Goal: Transaction & Acquisition: Purchase product/service

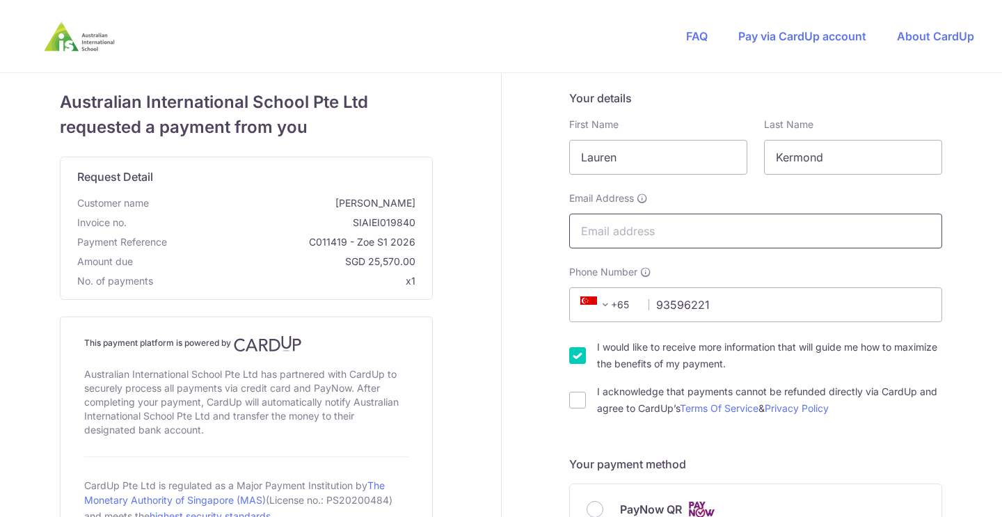
type input "93596221"
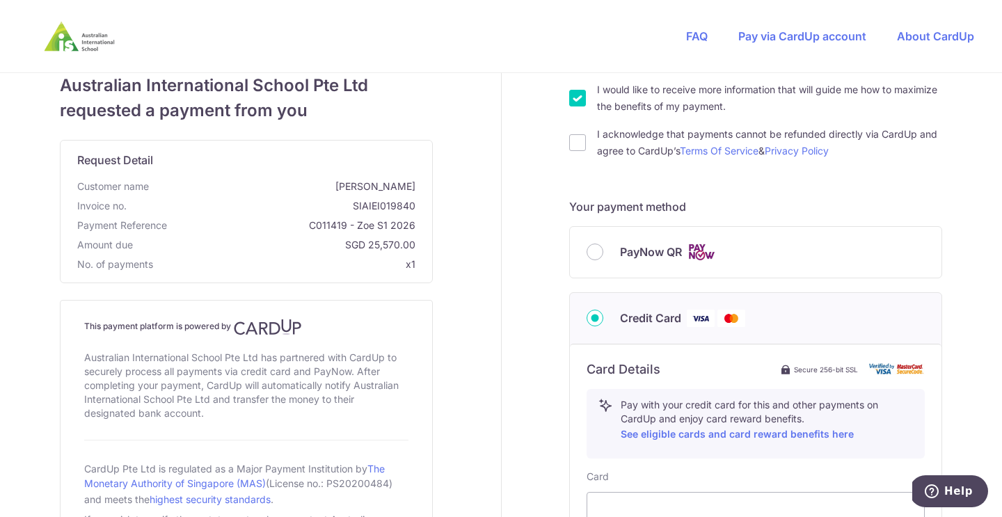
scroll to position [264, 0]
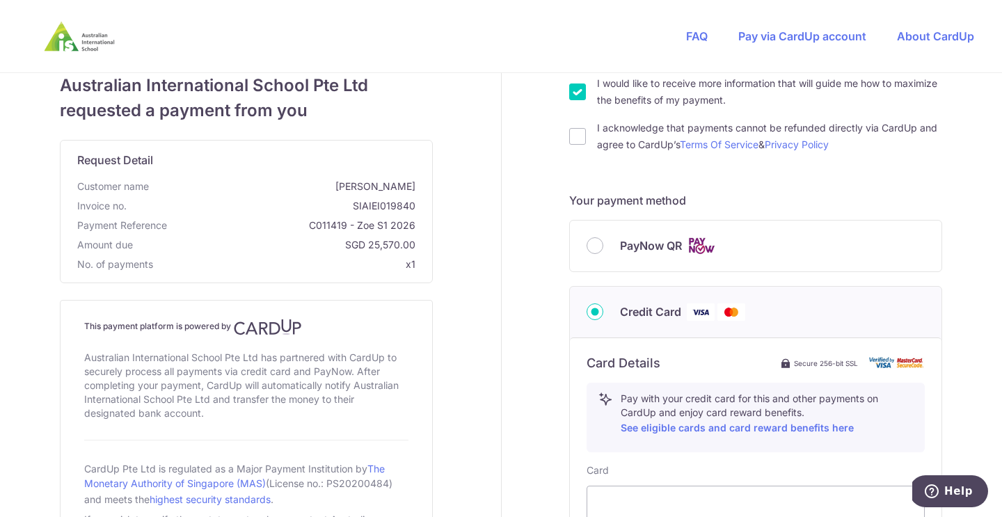
type input "[EMAIL_ADDRESS][DOMAIN_NAME]"
click at [579, 90] on input "I would like to receive more information that will guide me how to maximize the…" at bounding box center [577, 92] width 17 height 17
checkbox input "false"
click at [574, 137] on input "I acknowledge that payments cannot be refunded directly via CardUp and agree to…" at bounding box center [577, 136] width 17 height 17
checkbox input "true"
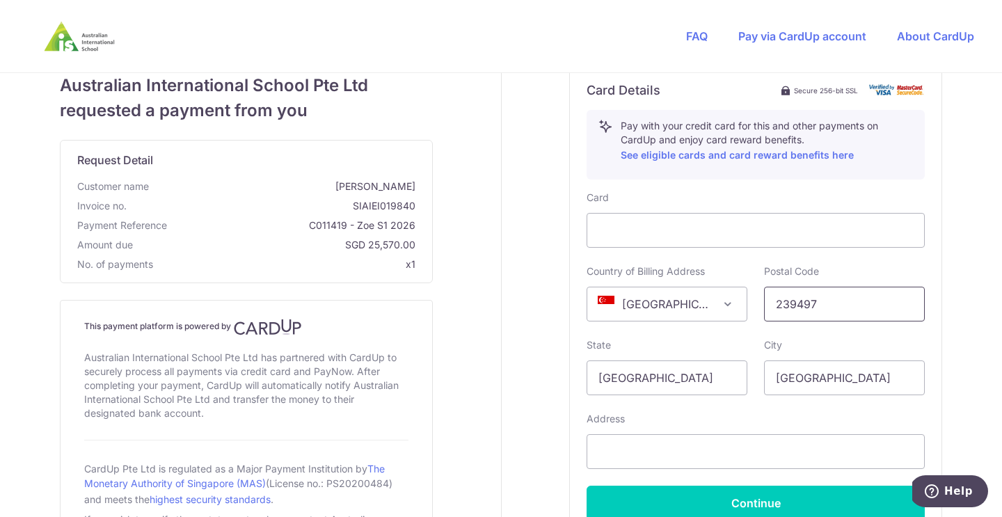
scroll to position [574, 0]
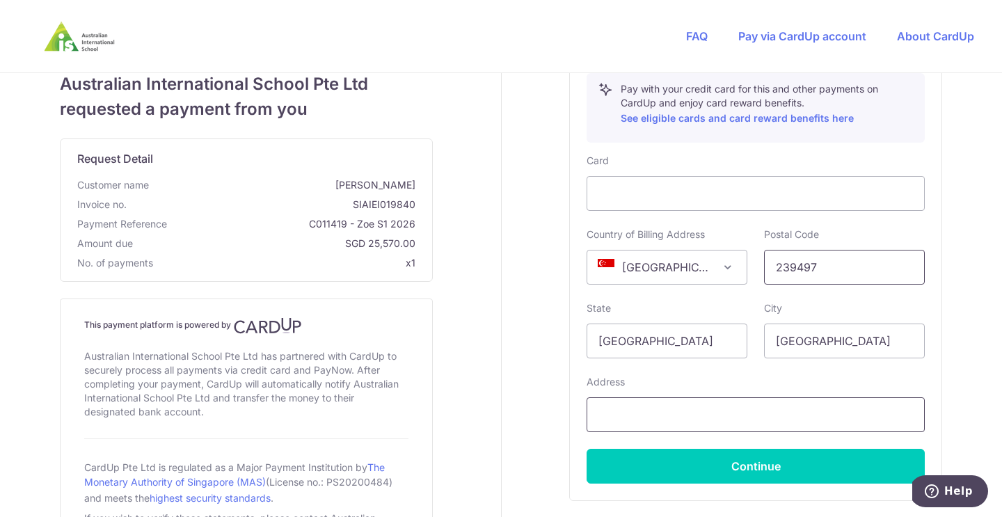
type input "239497"
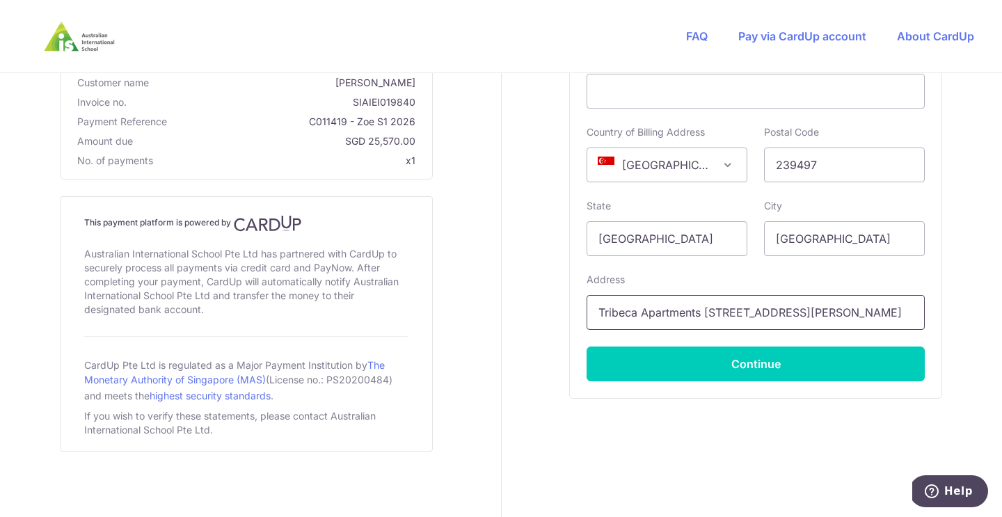
scroll to position [676, 0]
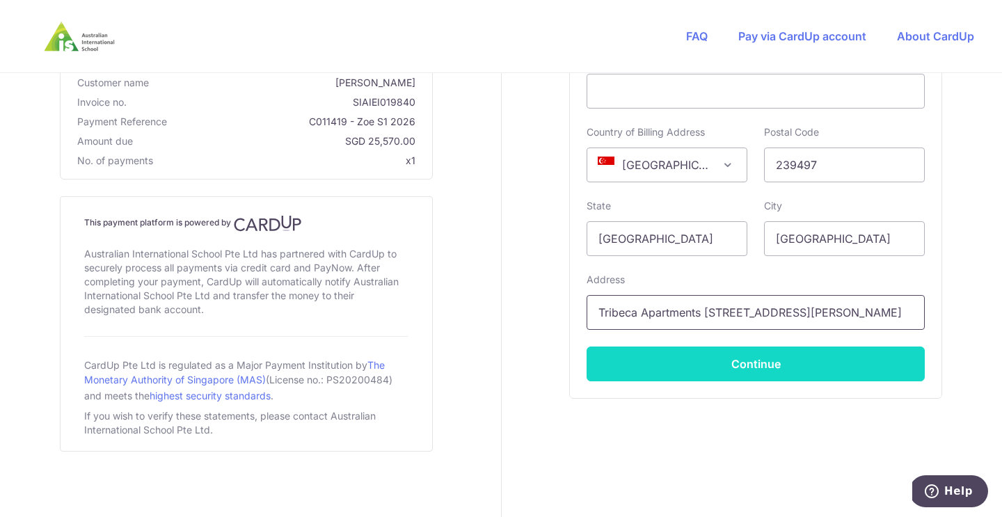
type input "Tribeca Apartments 60 kim seng rd 2206"
click at [708, 360] on button "Continue" at bounding box center [756, 364] width 338 height 35
type input "**** 1751"
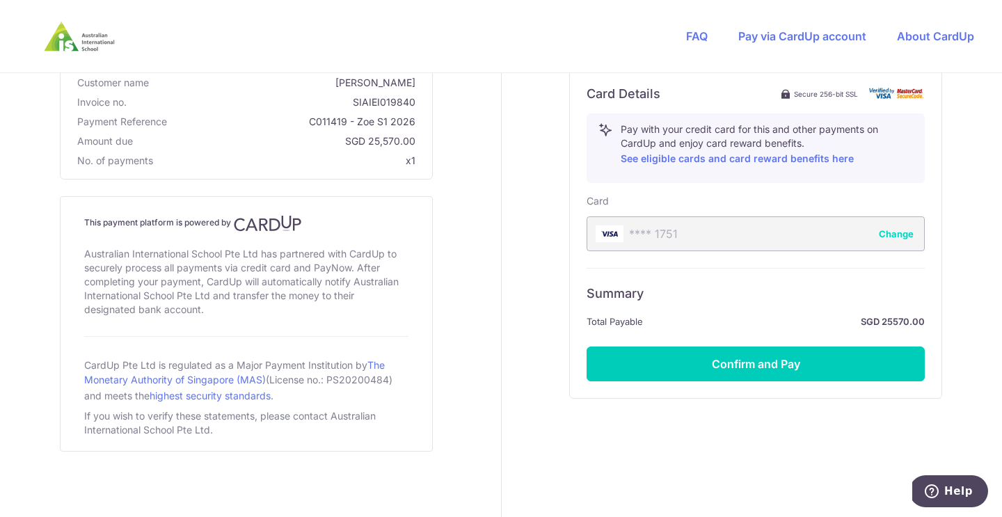
scroll to position [533, 0]
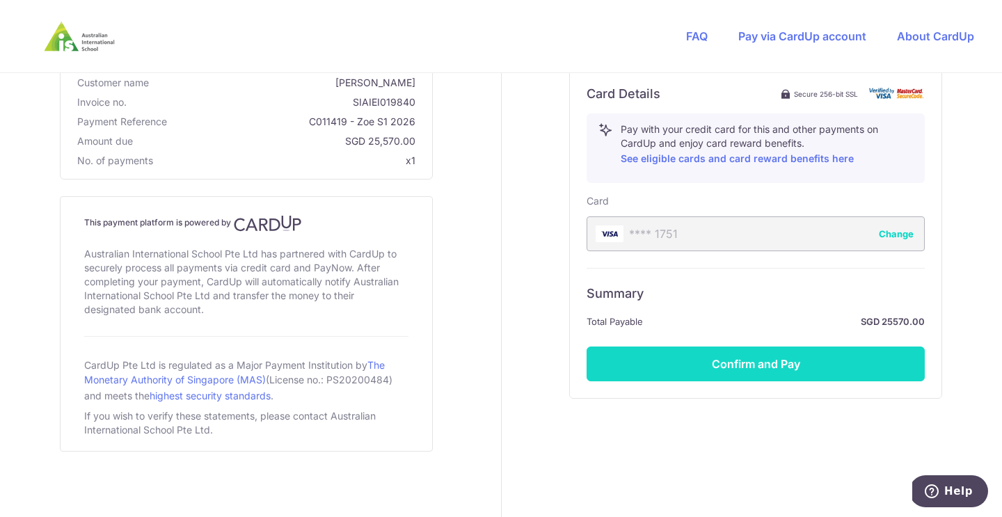
click at [765, 372] on button "Confirm and Pay" at bounding box center [756, 364] width 338 height 35
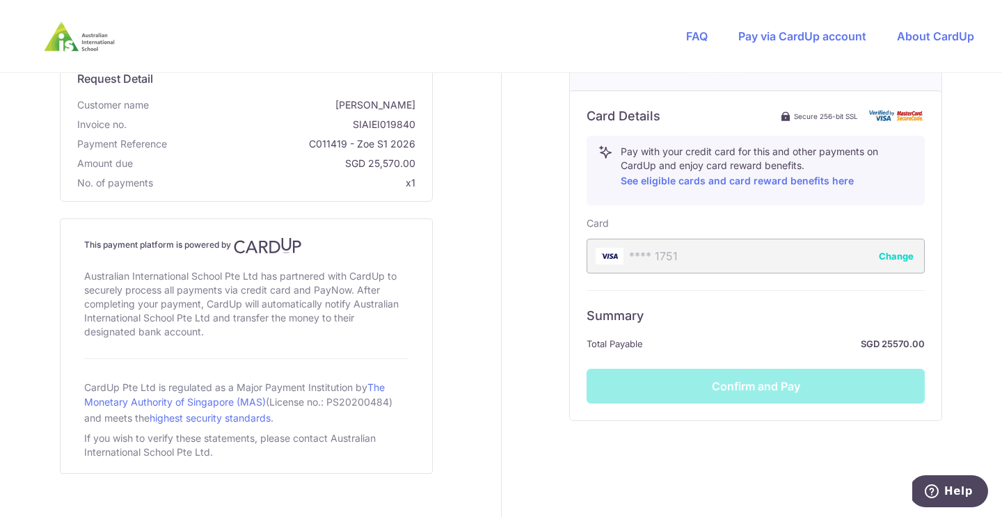
scroll to position [510, 0]
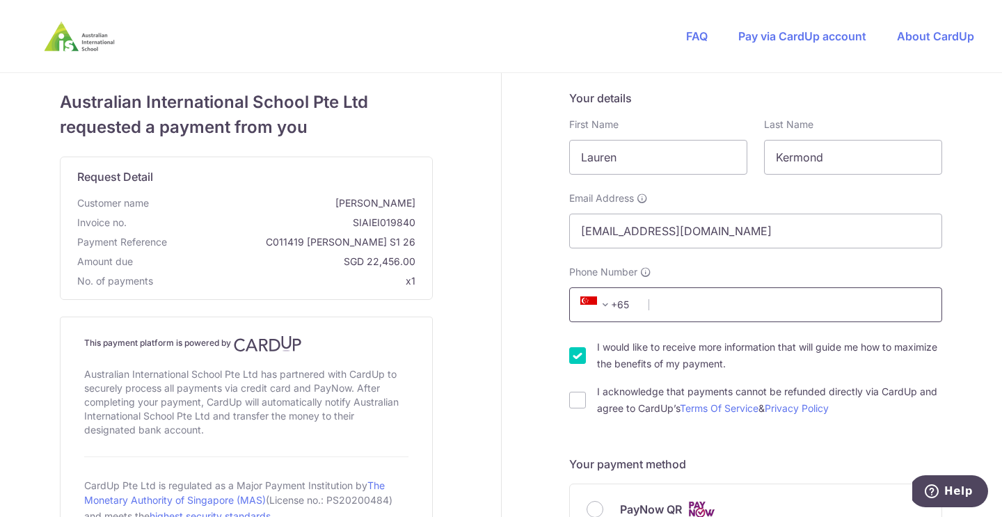
type input "[EMAIL_ADDRESS][DOMAIN_NAME]"
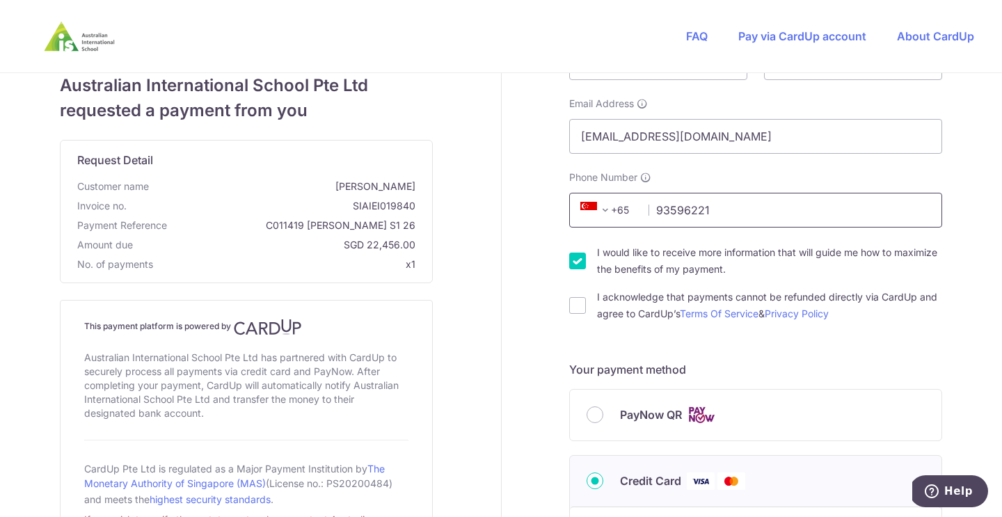
scroll to position [109, 0]
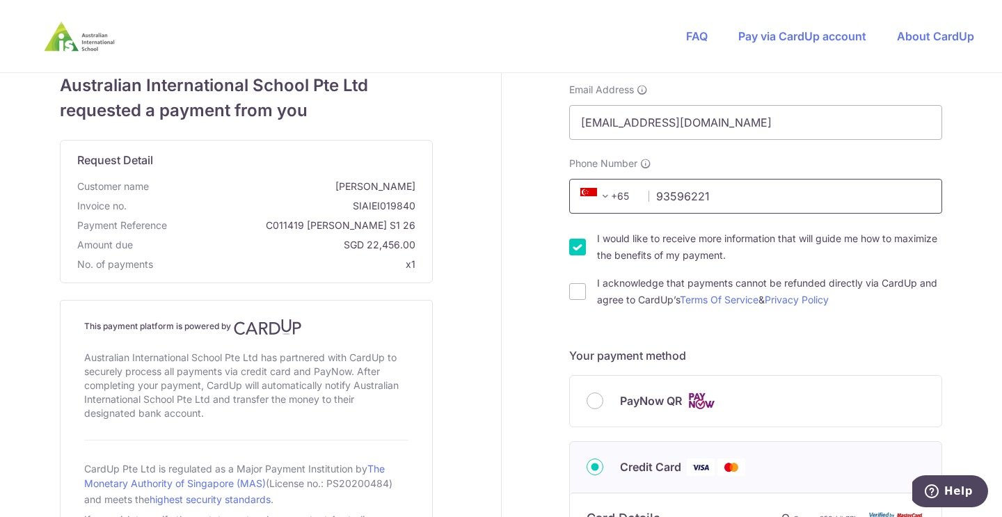
type input "93596221"
click at [578, 239] on input "I would like to receive more information that will guide me how to maximize the…" at bounding box center [577, 247] width 17 height 17
checkbox input "false"
click at [578, 292] on input "I acknowledge that payments cannot be refunded directly via CardUp and agree to…" at bounding box center [577, 291] width 17 height 17
checkbox input "true"
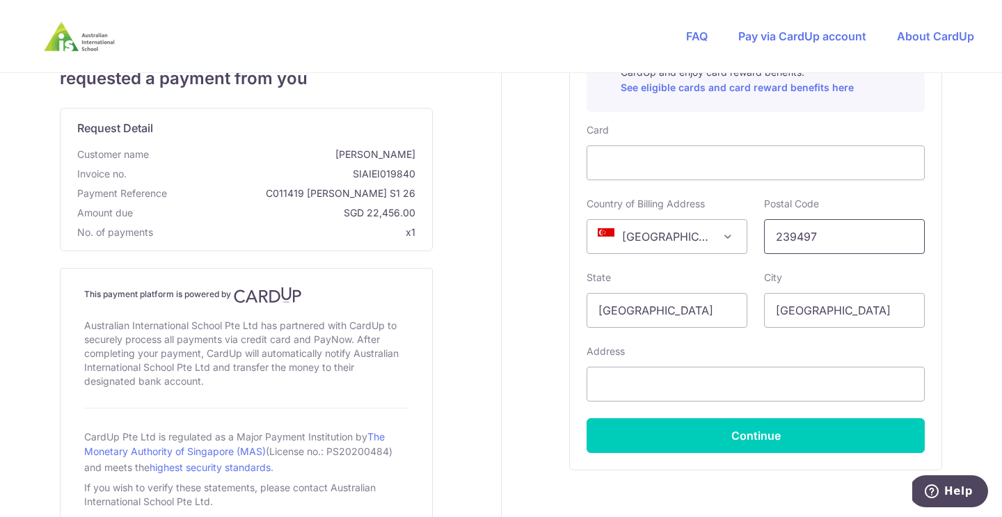
scroll to position [649, 0]
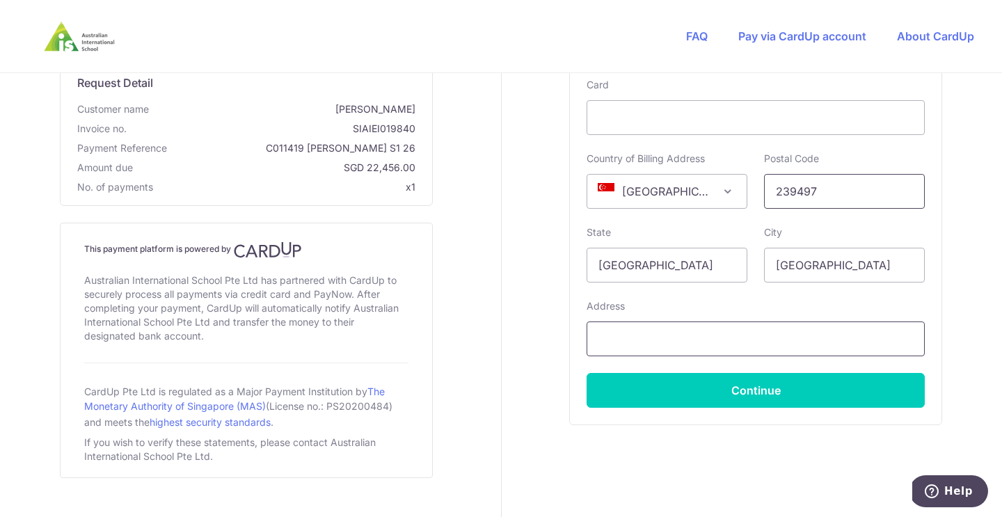
type input "239497"
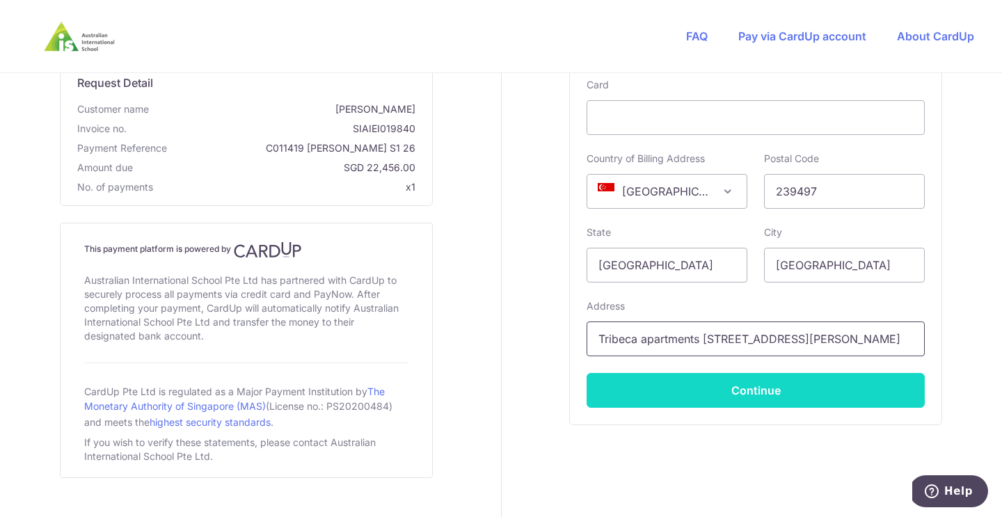
type input "Tribeca apartments [STREET_ADDRESS][PERSON_NAME]"
click at [788, 398] on button "Continue" at bounding box center [756, 390] width 338 height 35
type input "**** 1751"
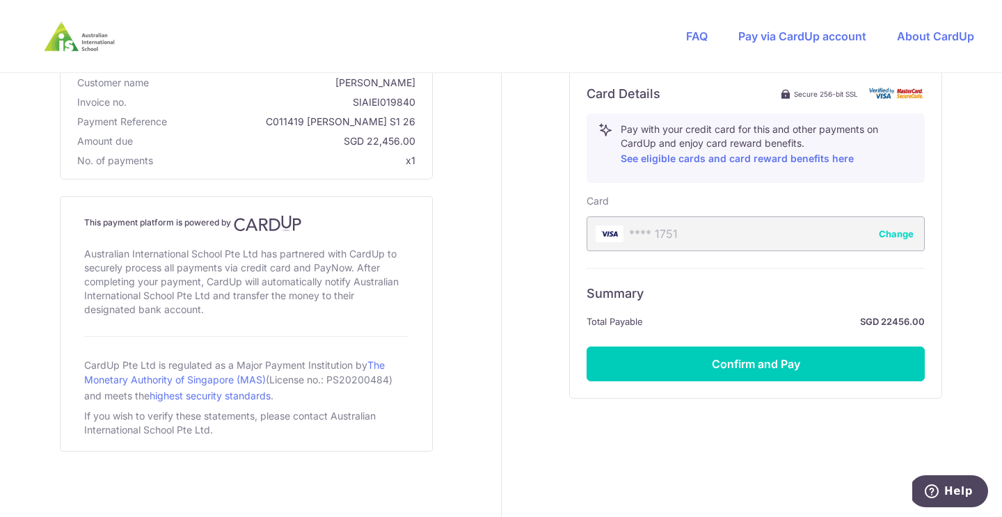
scroll to position [533, 0]
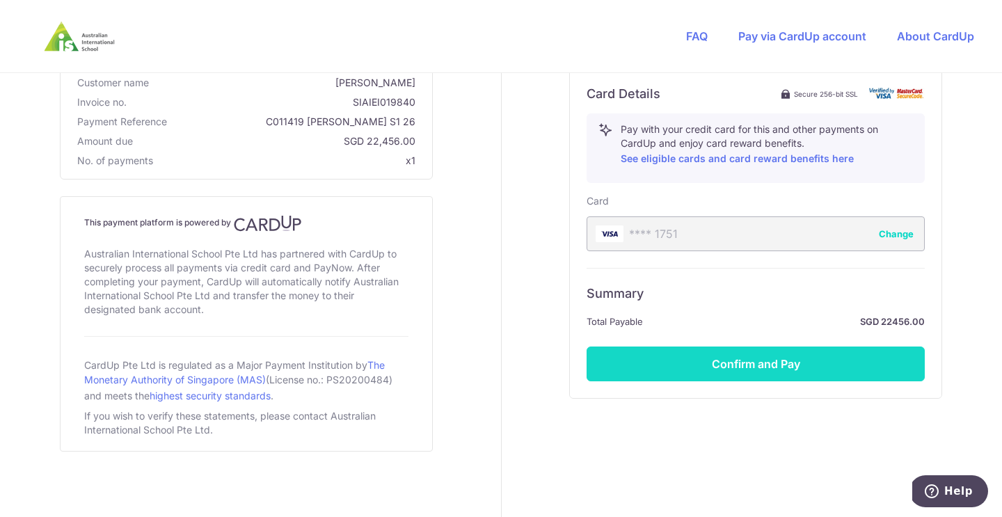
click at [780, 364] on button "Confirm and Pay" at bounding box center [756, 364] width 338 height 35
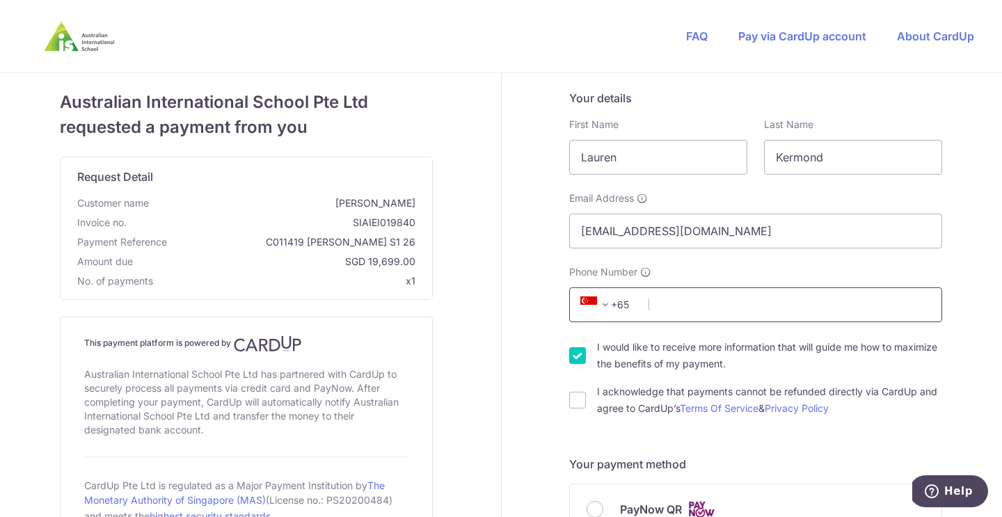
type input "[EMAIL_ADDRESS][DOMAIN_NAME]"
type input "93596221"
click at [580, 411] on div "I acknowledge that payments cannot be refunded directly via CardUp and agree to…" at bounding box center [755, 400] width 373 height 33
click at [577, 403] on input "I acknowledge that payments cannot be refunded directly via CardUp and agree to…" at bounding box center [577, 400] width 17 height 17
checkbox input "true"
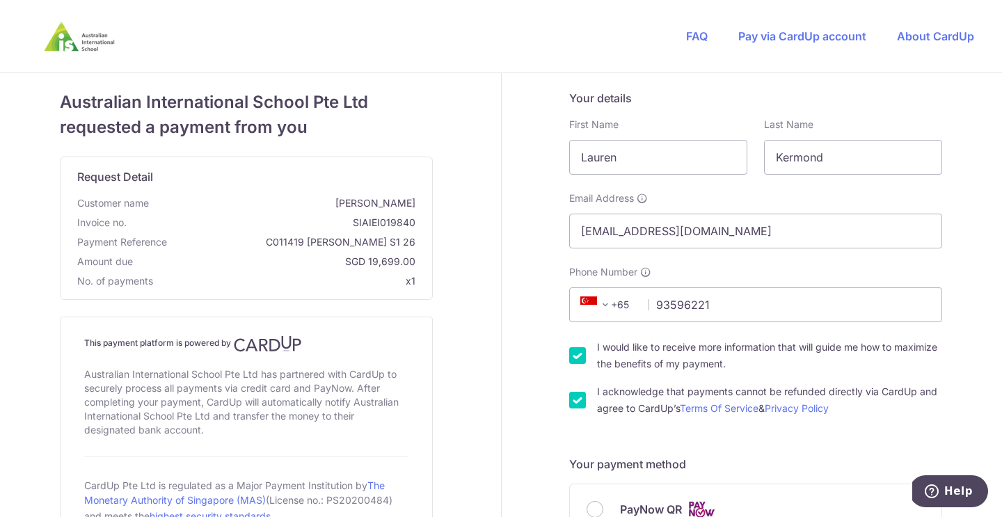
click at [577, 365] on div "I would like to receive more information that will guide me how to maximize the…" at bounding box center [755, 355] width 373 height 33
click at [578, 353] on input "I would like to receive more information that will guide me how to maximize the…" at bounding box center [577, 355] width 17 height 17
checkbox input "false"
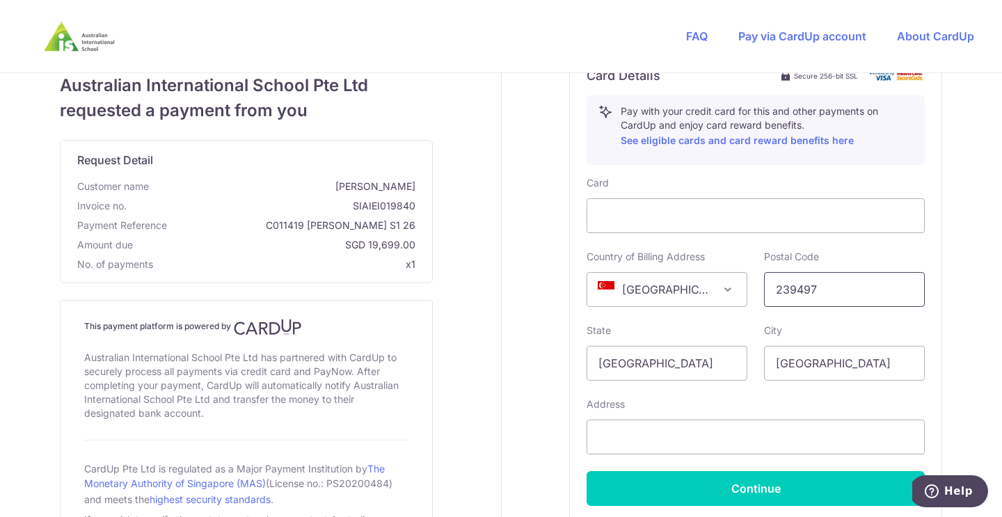
scroll to position [553, 0]
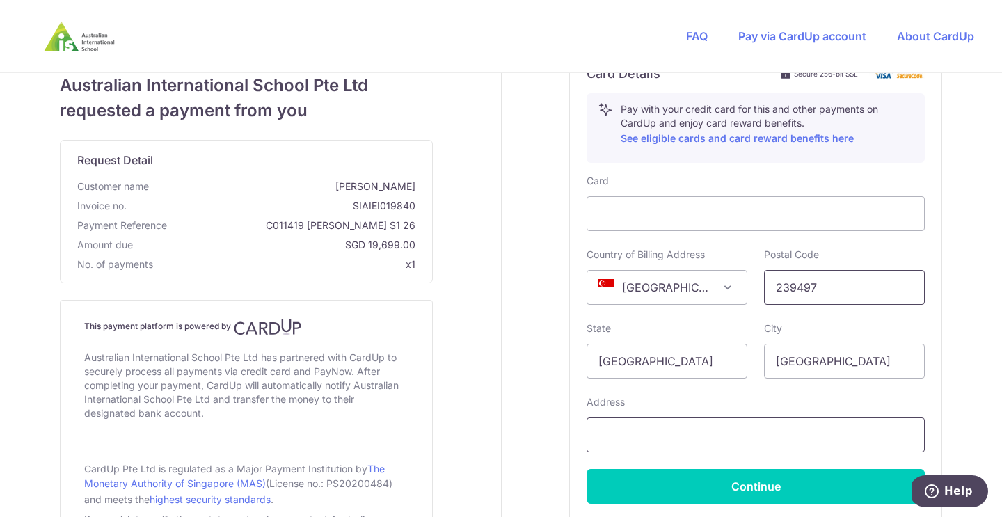
type input "239497"
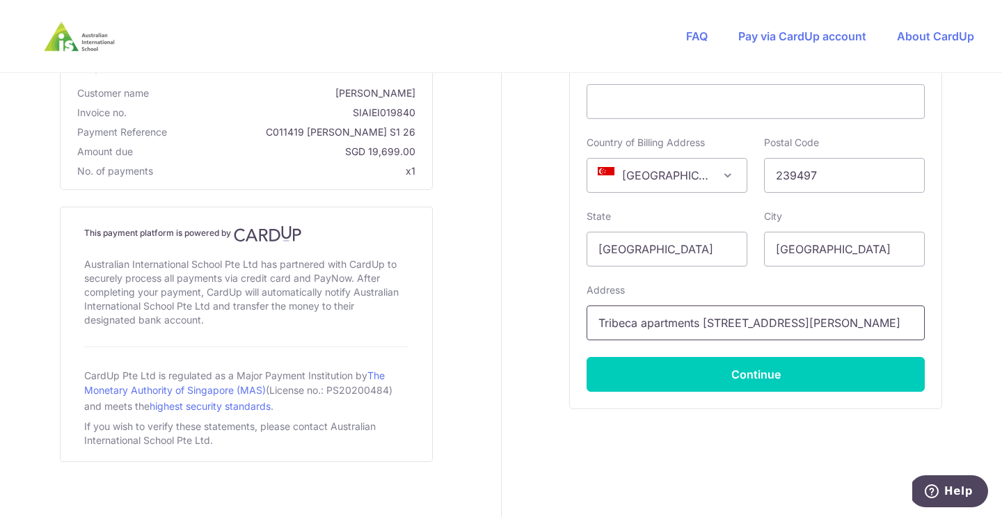
scroll to position [669, 0]
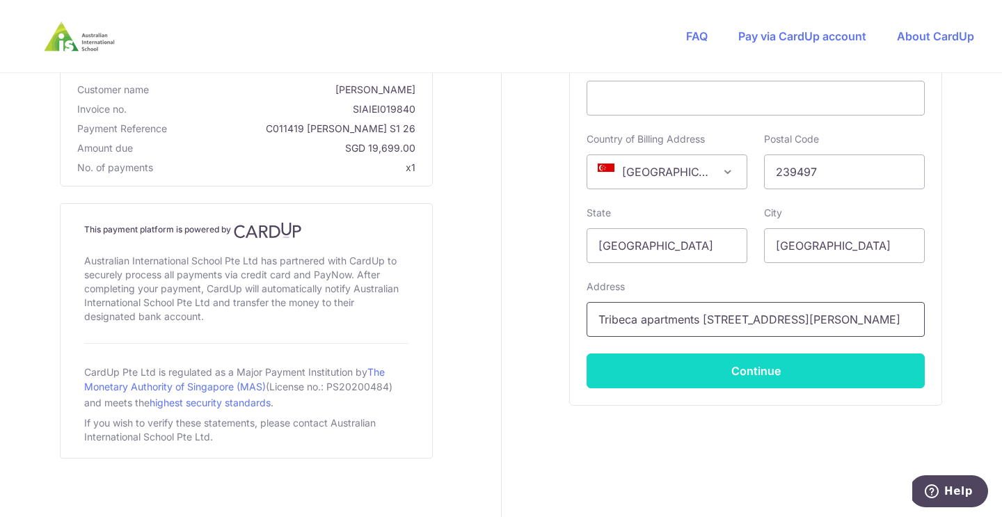
type input "Tribeca apartments [STREET_ADDRESS][PERSON_NAME]"
click at [790, 379] on button "Continue" at bounding box center [756, 371] width 338 height 35
type input "**** 1751"
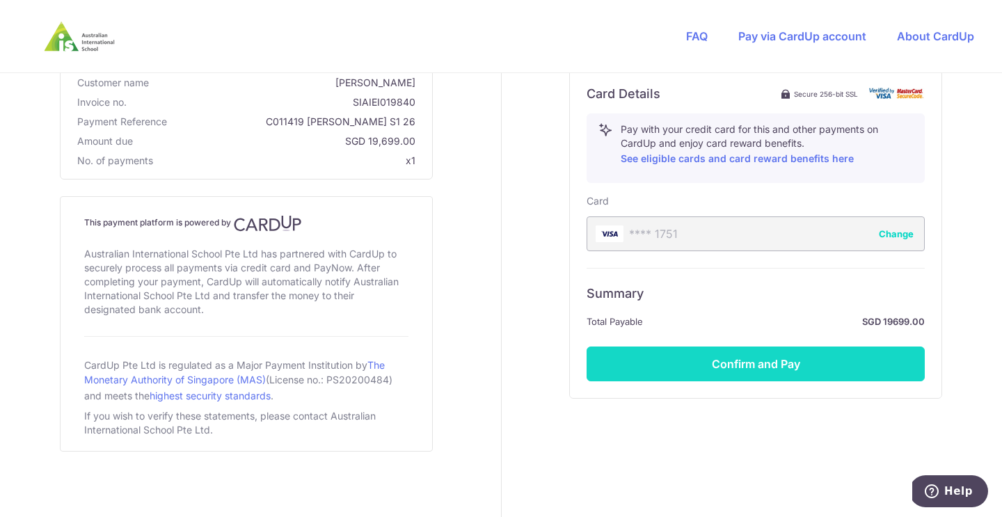
scroll to position [533, 0]
click at [790, 369] on button "Confirm and Pay" at bounding box center [756, 364] width 338 height 35
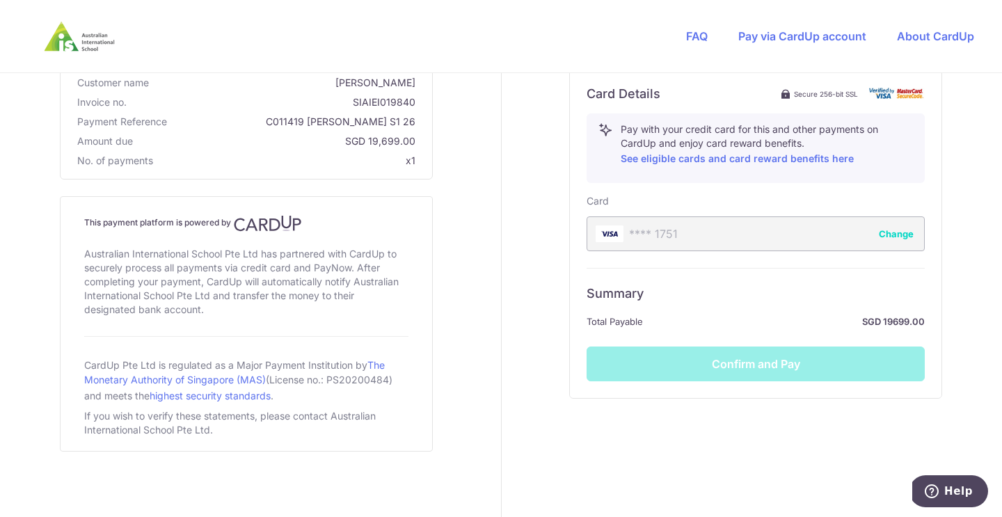
scroll to position [480, 0]
